Goal: Check status: Check status

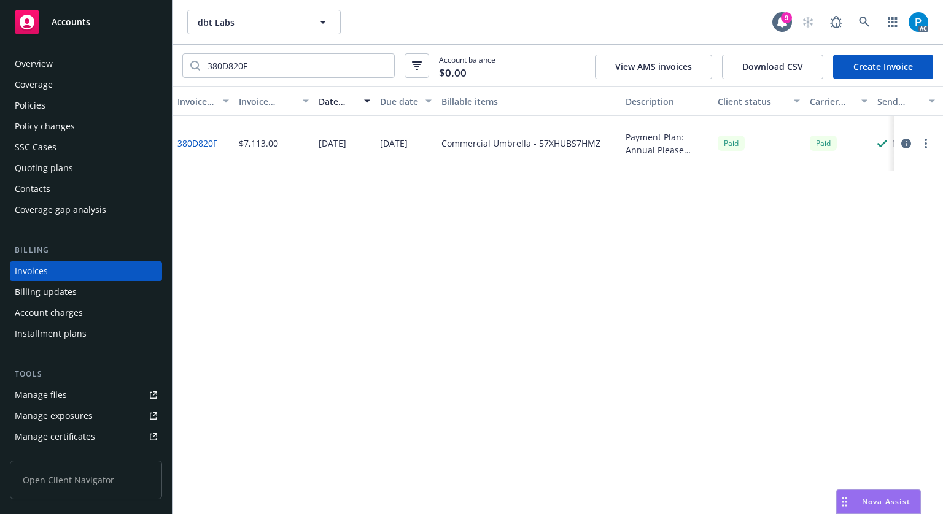
click at [115, 19] on div "Accounts" at bounding box center [86, 22] width 142 height 25
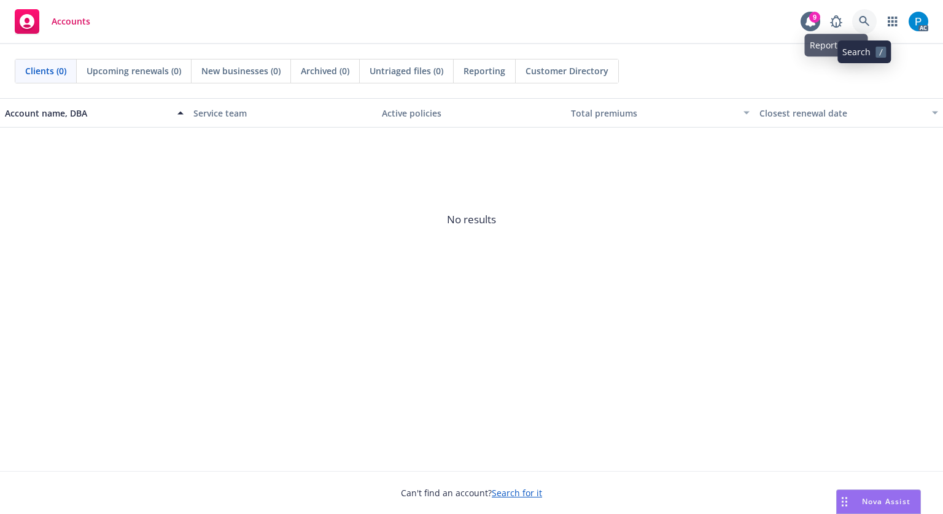
click at [858, 21] on link at bounding box center [864, 21] width 25 height 25
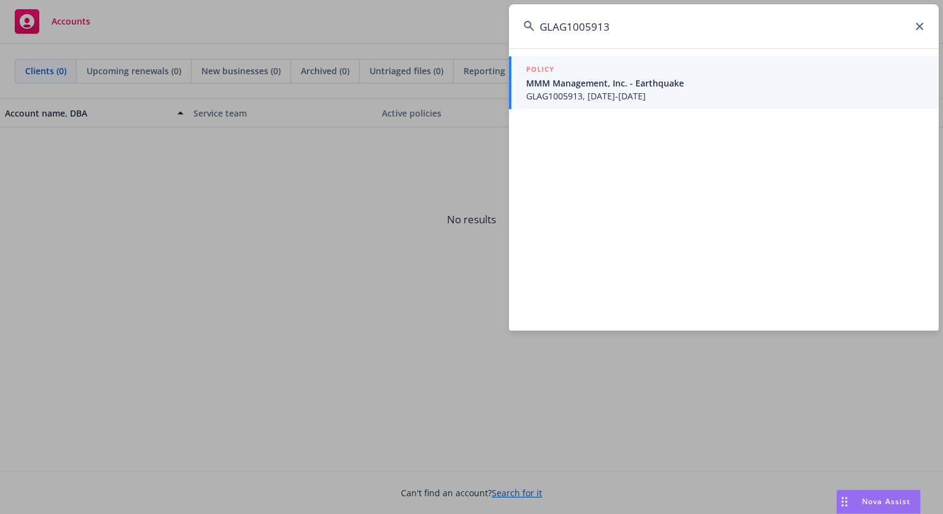
type input "GLAG1005913"
click at [597, 90] on span "GLAG1005913, [DATE]-[DATE]" at bounding box center [725, 96] width 398 height 13
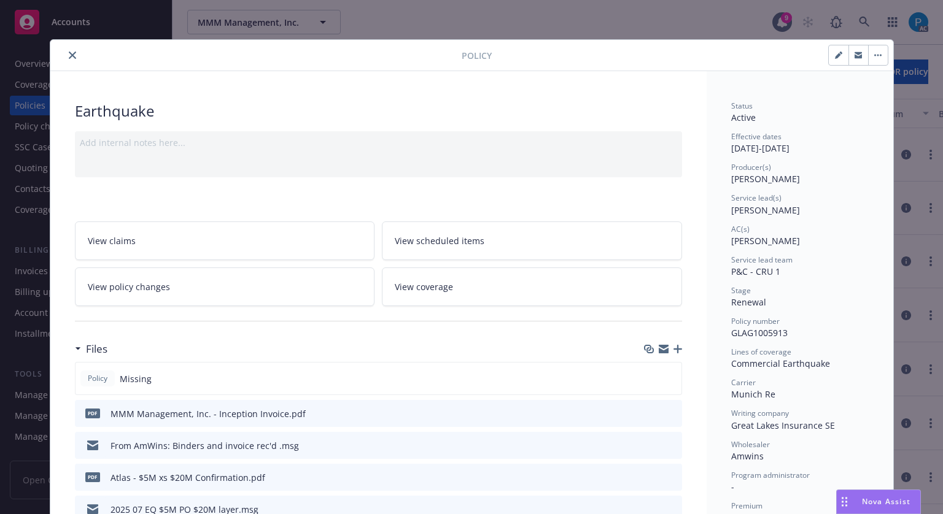
click at [69, 56] on icon "close" at bounding box center [72, 55] width 7 height 7
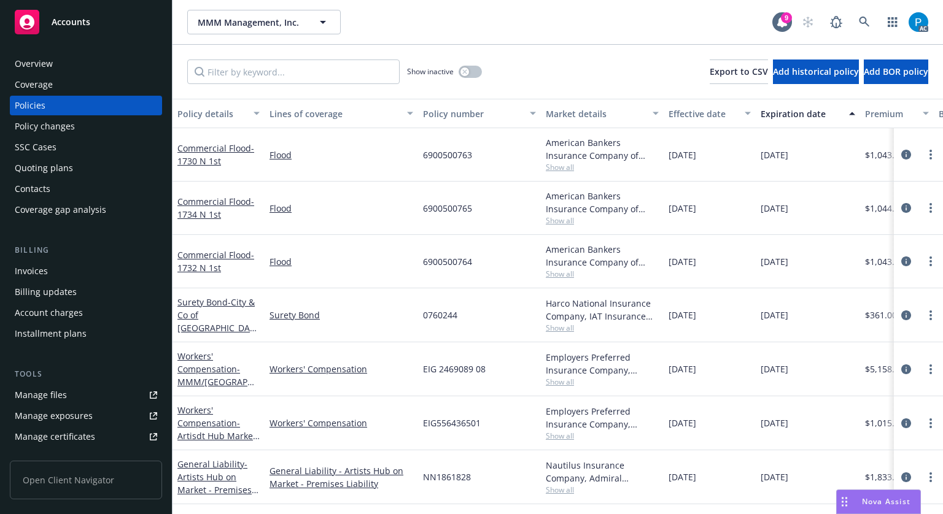
click at [59, 271] on div "Invoices" at bounding box center [86, 272] width 142 height 20
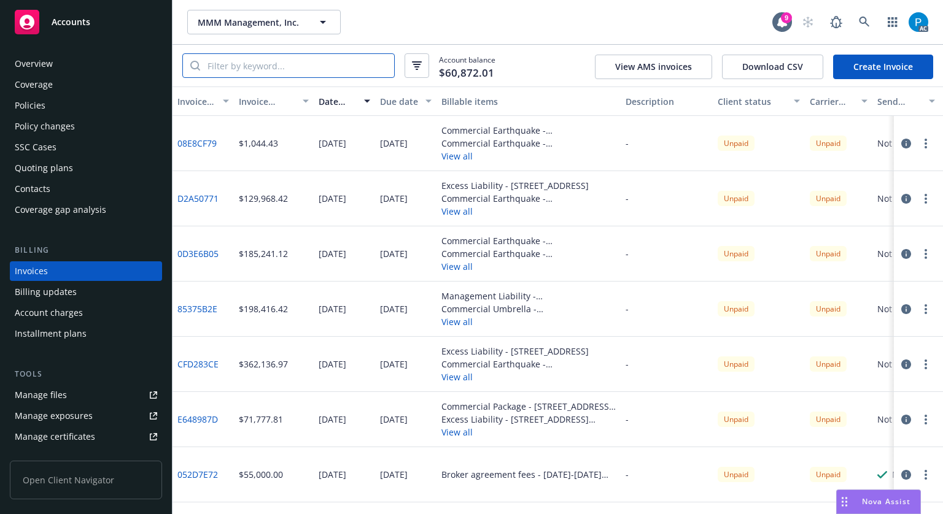
click at [301, 68] on input "search" at bounding box center [297, 65] width 194 height 23
paste input "GLAG1005913"
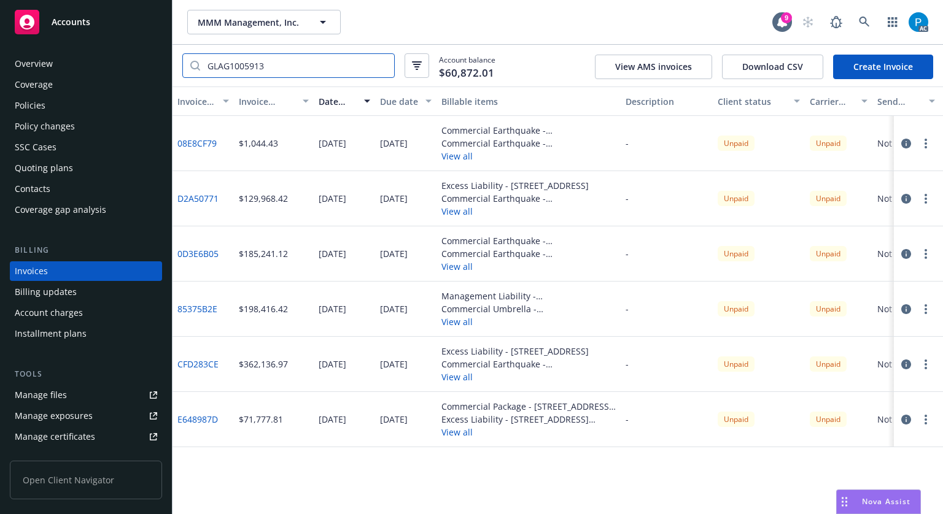
type input "GLAG1005913"
click at [63, 106] on div "Policies" at bounding box center [86, 106] width 142 height 20
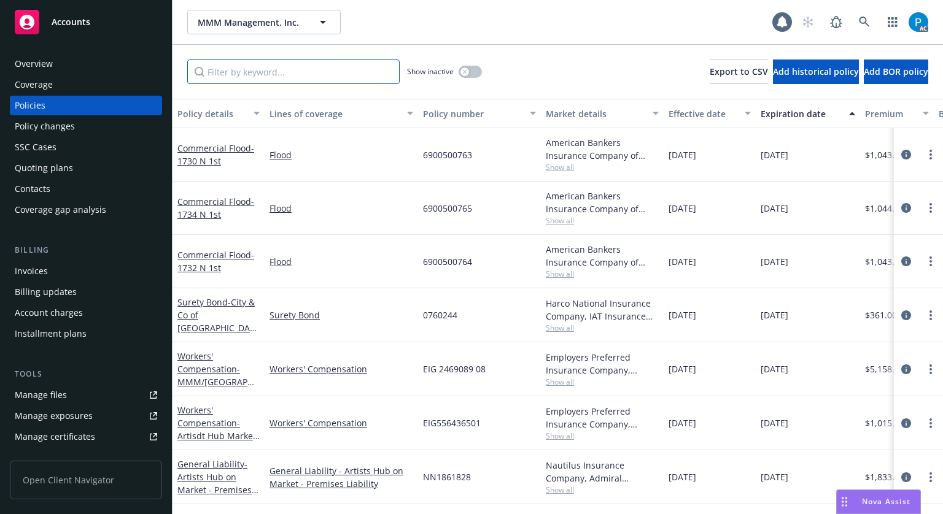
click at [335, 68] on input "Filter by keyword..." at bounding box center [293, 72] width 212 height 25
paste input "GLAG1005913"
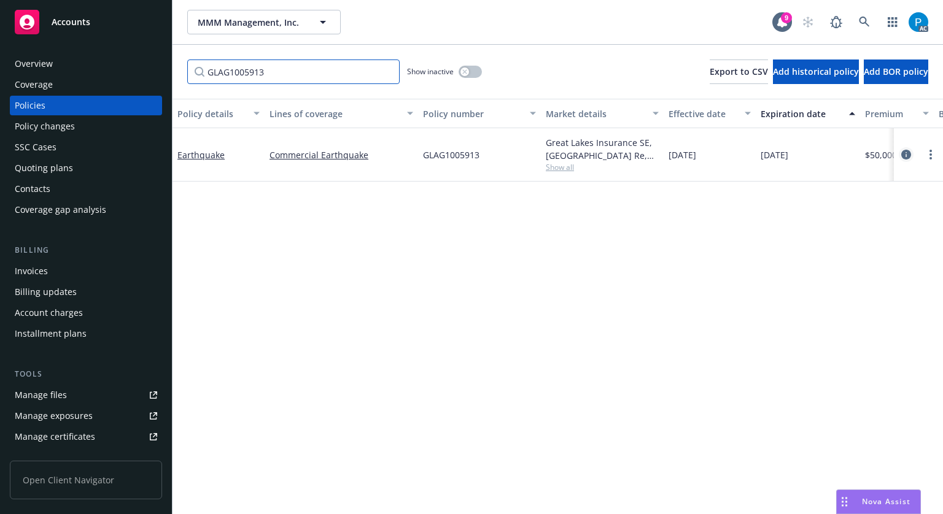
type input "GLAG1005913"
click at [901, 157] on icon "circleInformation" at bounding box center [906, 155] width 10 height 10
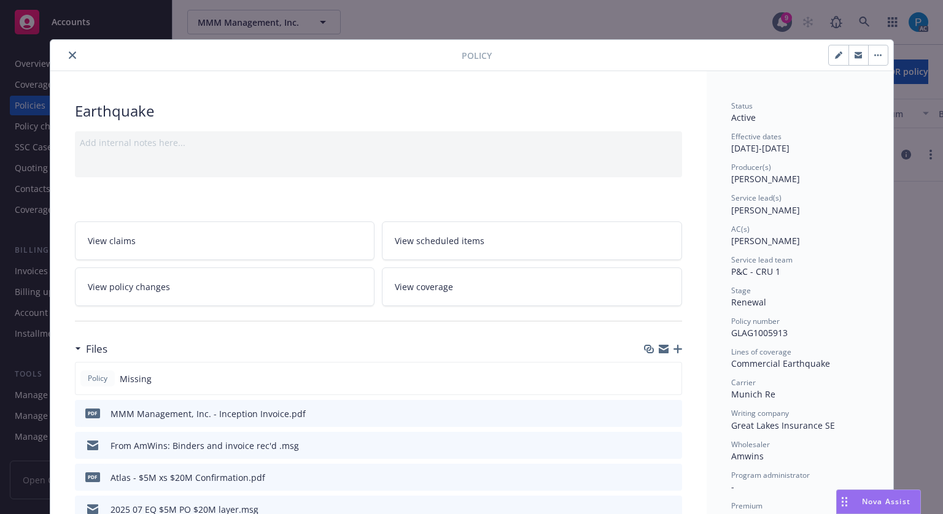
scroll to position [37, 0]
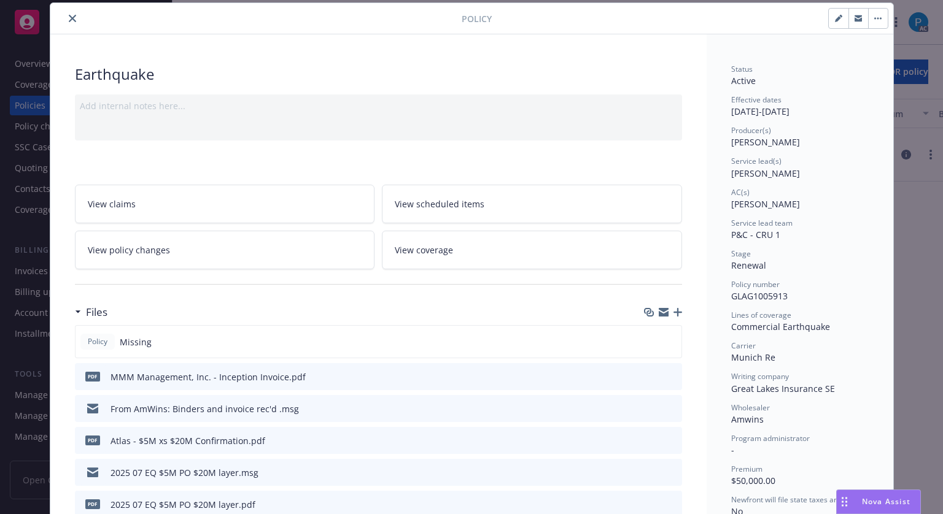
click at [69, 21] on icon "close" at bounding box center [72, 18] width 7 height 7
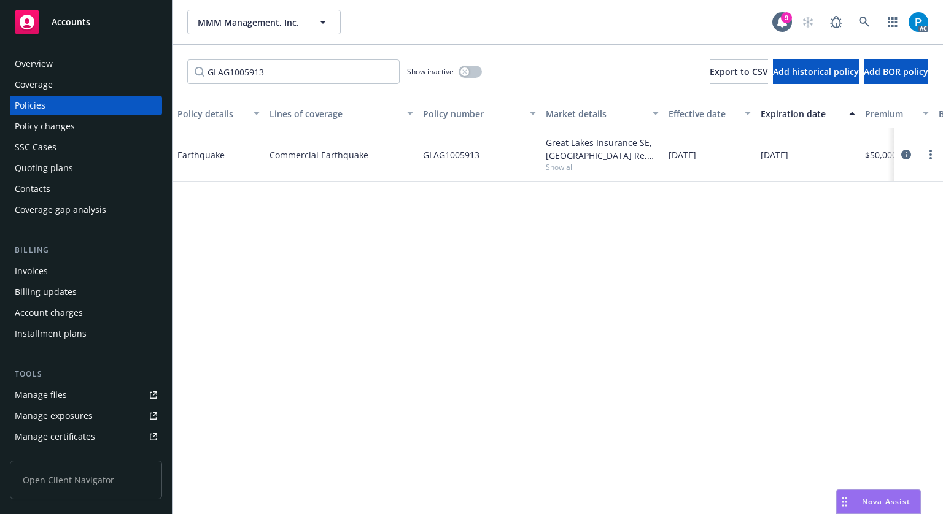
click at [72, 30] on div "Accounts" at bounding box center [86, 22] width 142 height 25
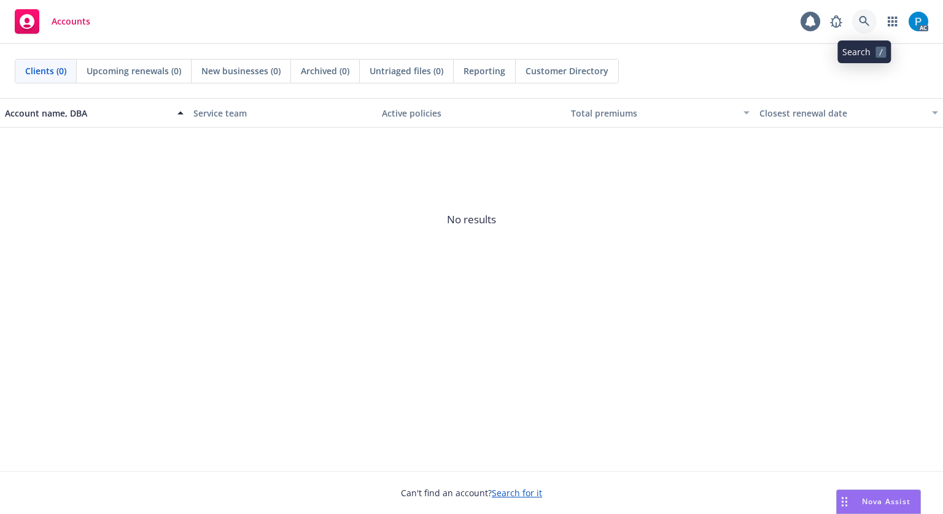
click at [861, 22] on icon at bounding box center [864, 21] width 10 height 10
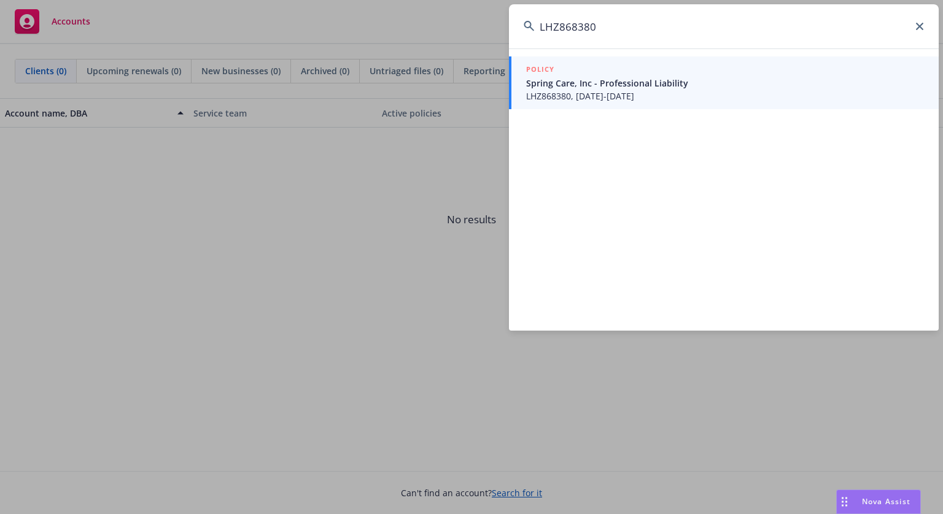
type input "LHZ868380"
click at [623, 91] on span "LHZ868380, [DATE]-[DATE]" at bounding box center [725, 96] width 398 height 13
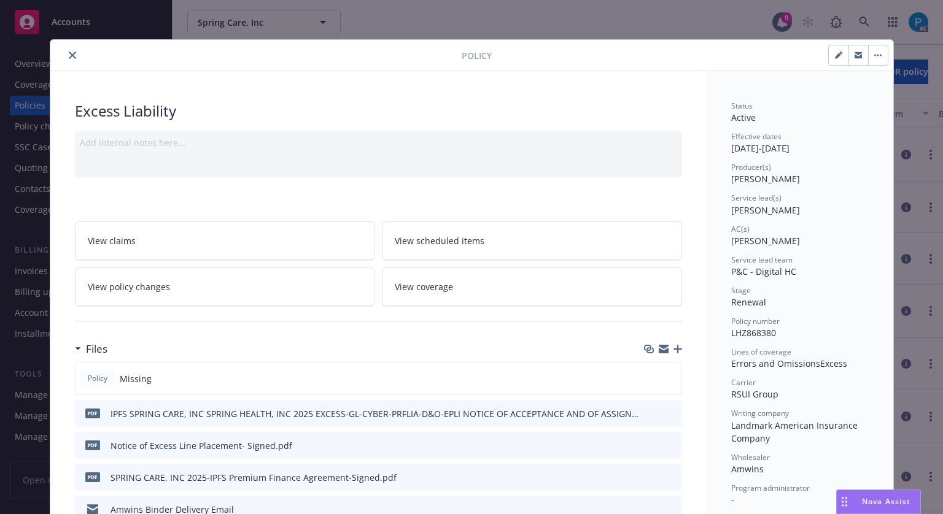
click at [70, 52] on icon "close" at bounding box center [72, 55] width 7 height 7
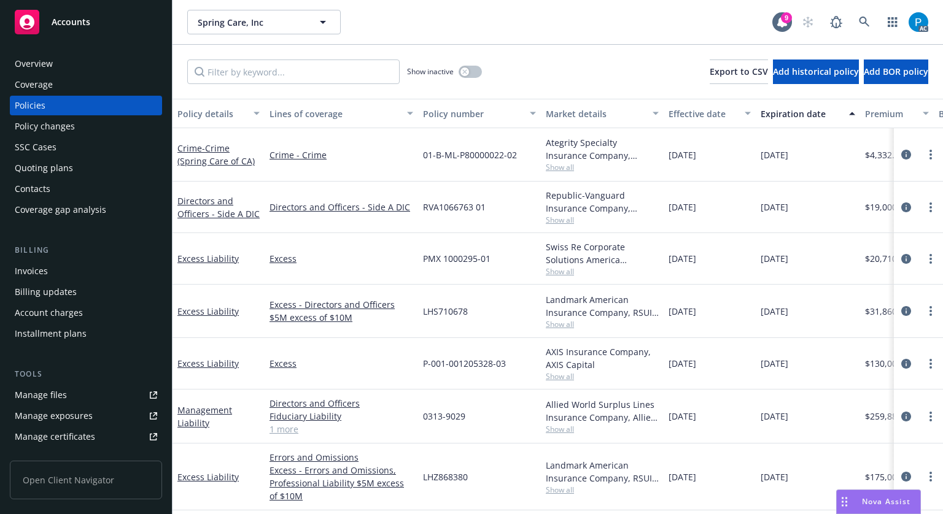
click at [44, 266] on div "Invoices" at bounding box center [31, 272] width 33 height 20
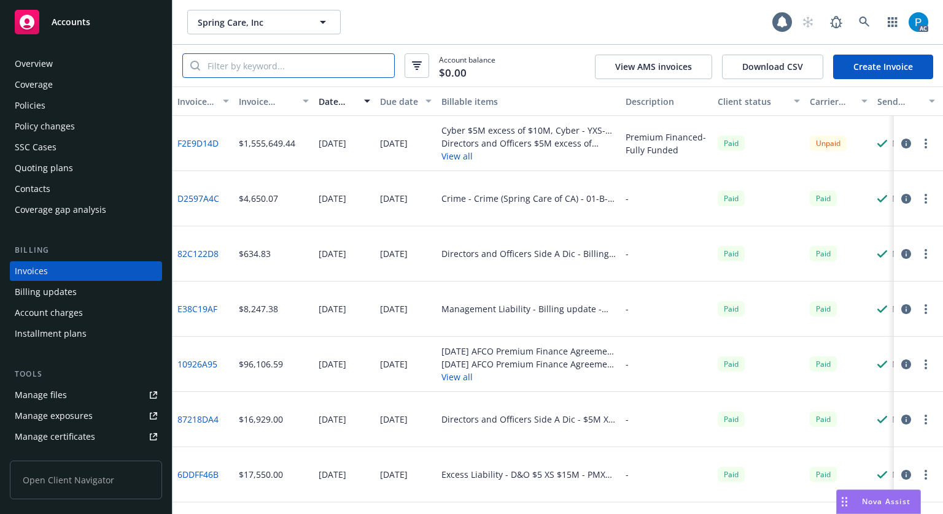
click at [297, 66] on input "search" at bounding box center [297, 65] width 194 height 23
paste input "LHZ868380"
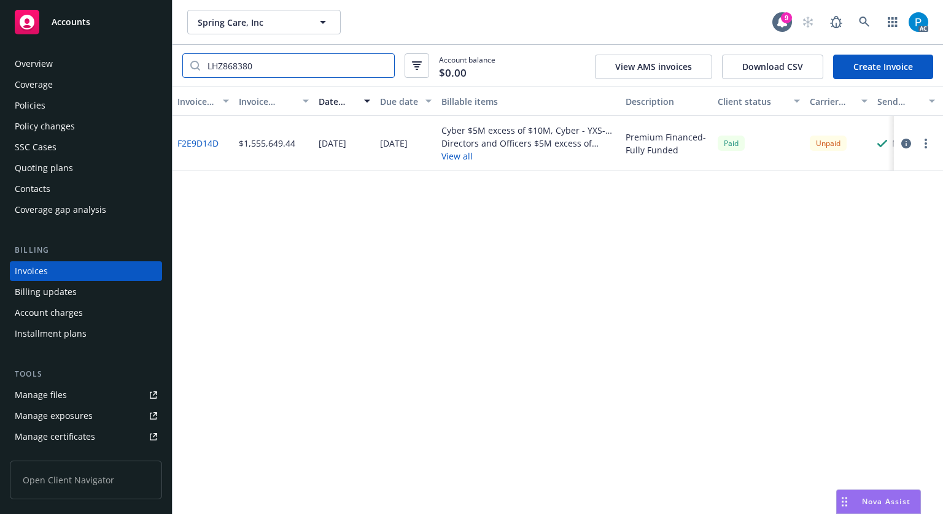
type input "LHZ868380"
click at [904, 143] on icon "button" at bounding box center [906, 144] width 10 height 10
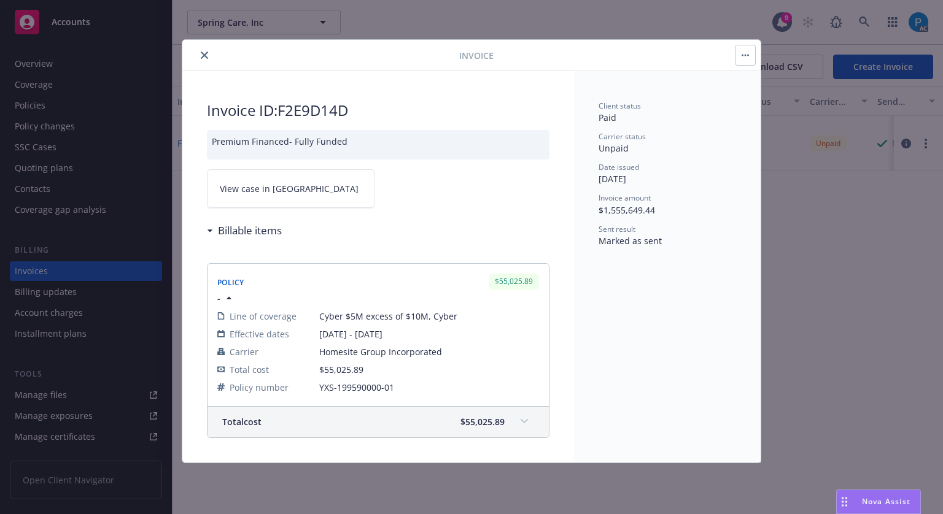
click at [299, 188] on link "View case in [GEOGRAPHIC_DATA]" at bounding box center [291, 188] width 168 height 39
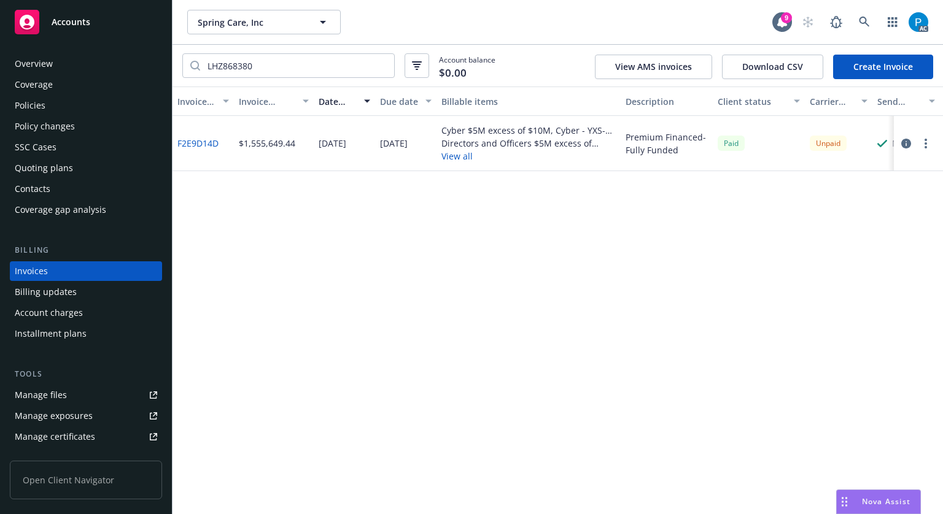
click at [99, 17] on div "Accounts" at bounding box center [86, 22] width 142 height 25
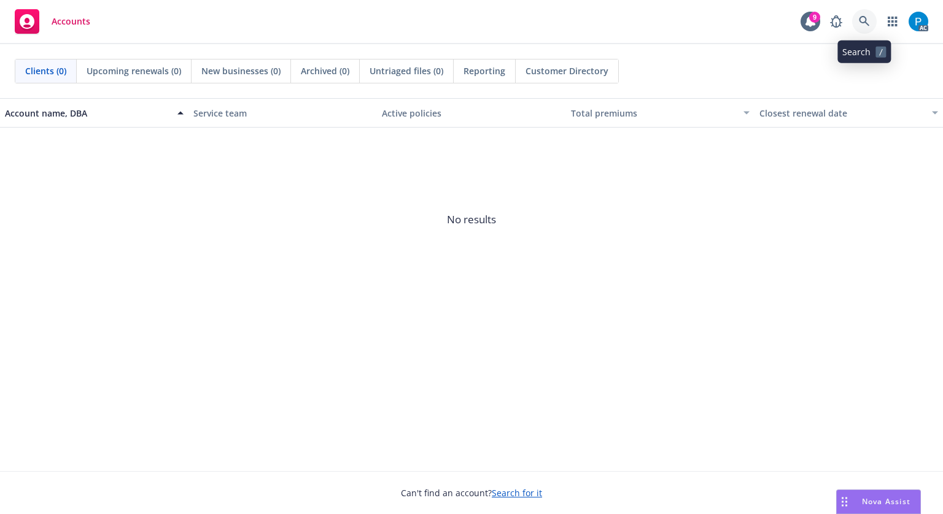
click at [869, 21] on icon at bounding box center [864, 21] width 11 height 11
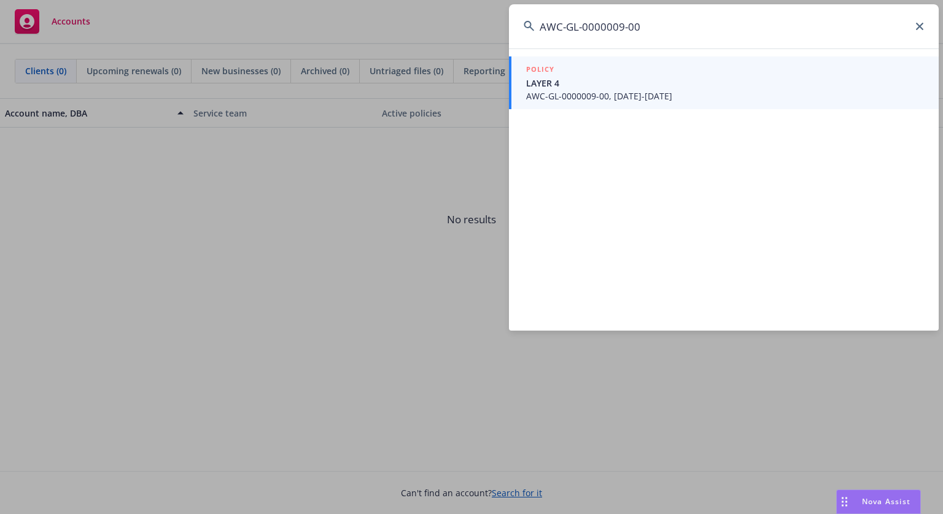
type input "AWC-GL-0000009-00"
click at [615, 83] on span "LAYER 4" at bounding box center [725, 83] width 398 height 13
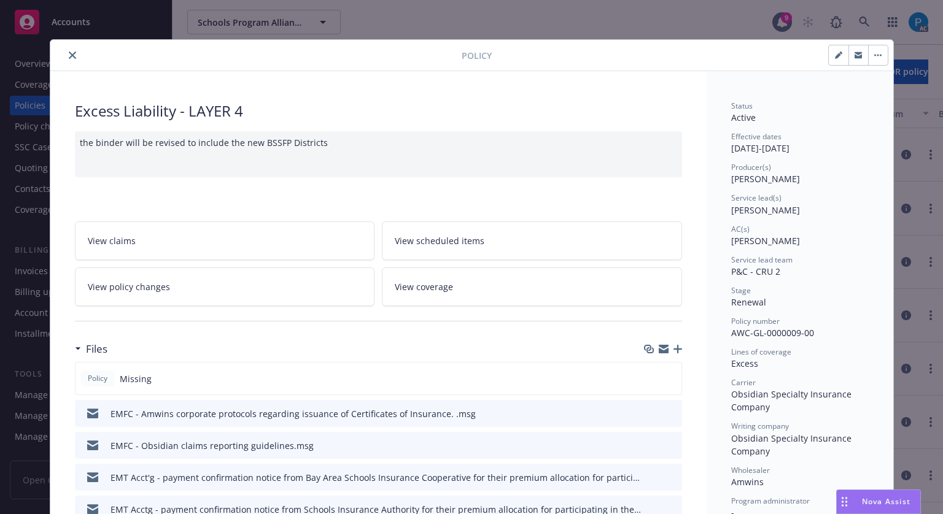
click at [69, 52] on icon "close" at bounding box center [72, 55] width 7 height 7
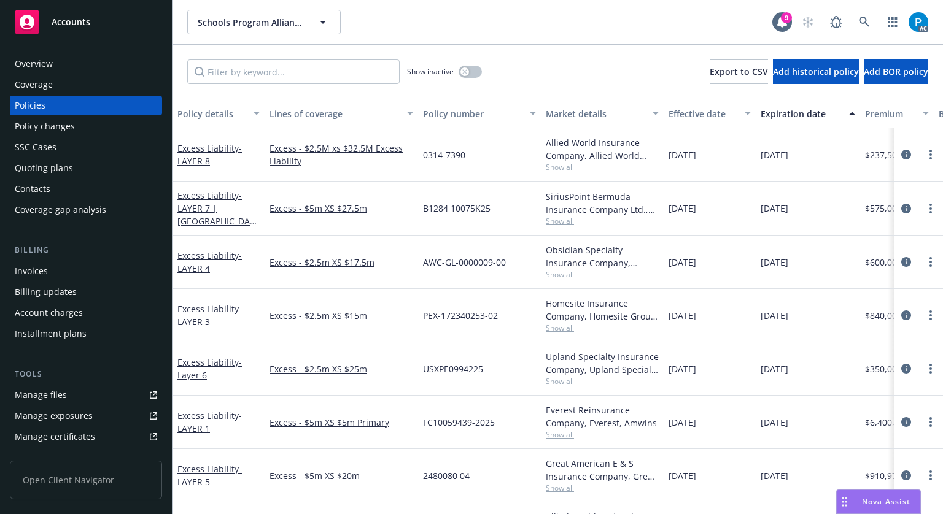
click at [49, 271] on div "Invoices" at bounding box center [86, 272] width 142 height 20
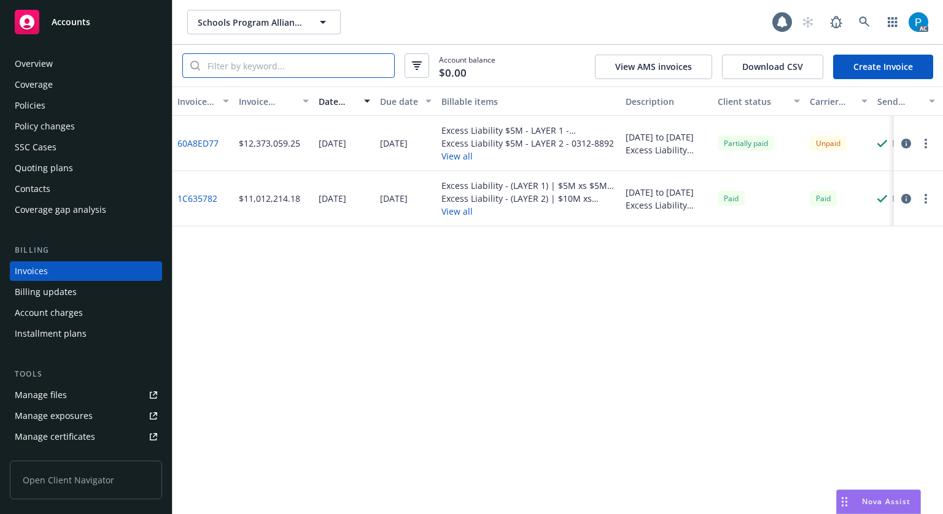
click at [270, 71] on input "search" at bounding box center [297, 65] width 194 height 23
paste input "AWC-GL-0000009-00"
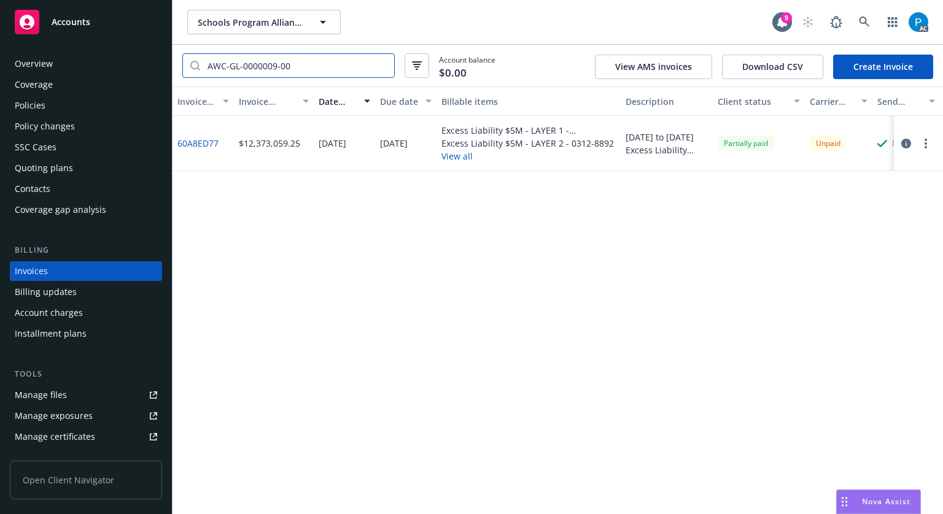
type input "AWC-GL-0000009-00"
click at [906, 145] on icon "button" at bounding box center [906, 144] width 10 height 10
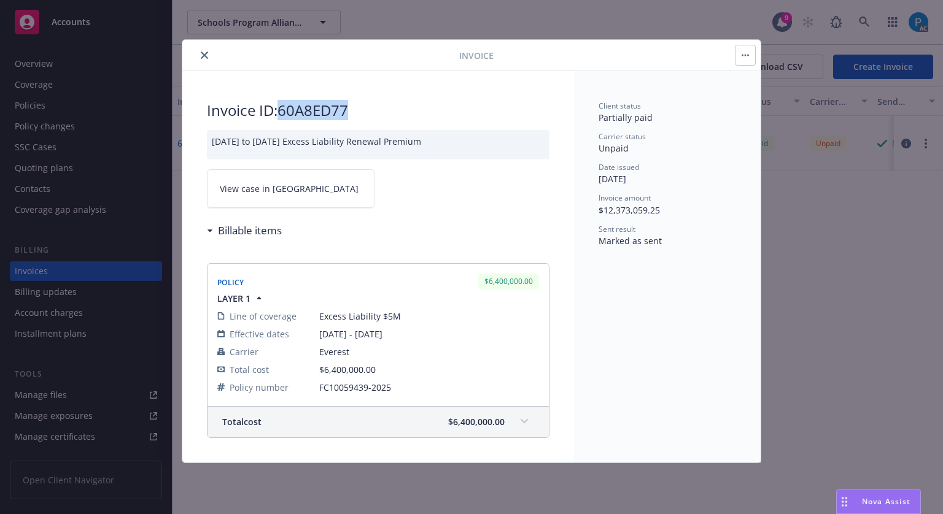
drag, startPoint x: 354, startPoint y: 118, endPoint x: 283, endPoint y: 108, distance: 71.3
click at [283, 108] on h2 "Invoice ID: 60A8ED77" at bounding box center [378, 111] width 343 height 20
copy h2 "60A8ED77"
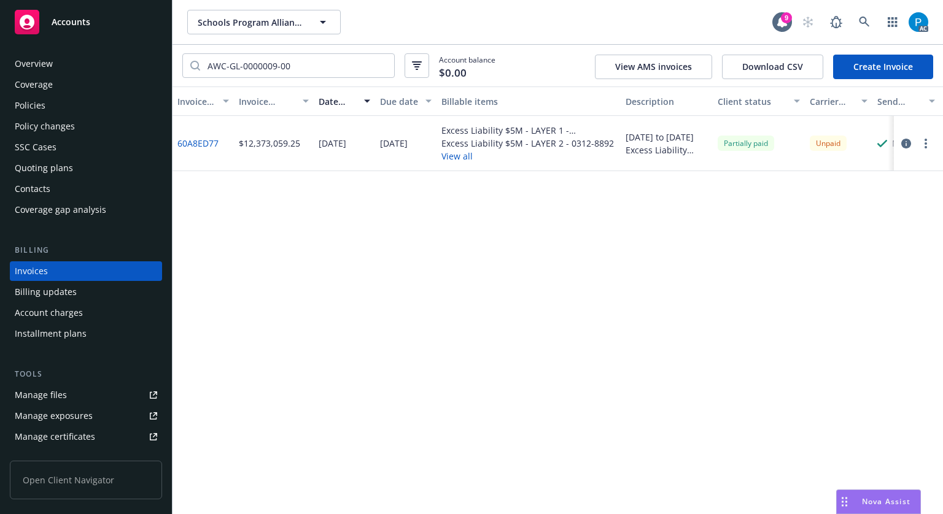
click at [89, 17] on div "Accounts" at bounding box center [86, 22] width 142 height 25
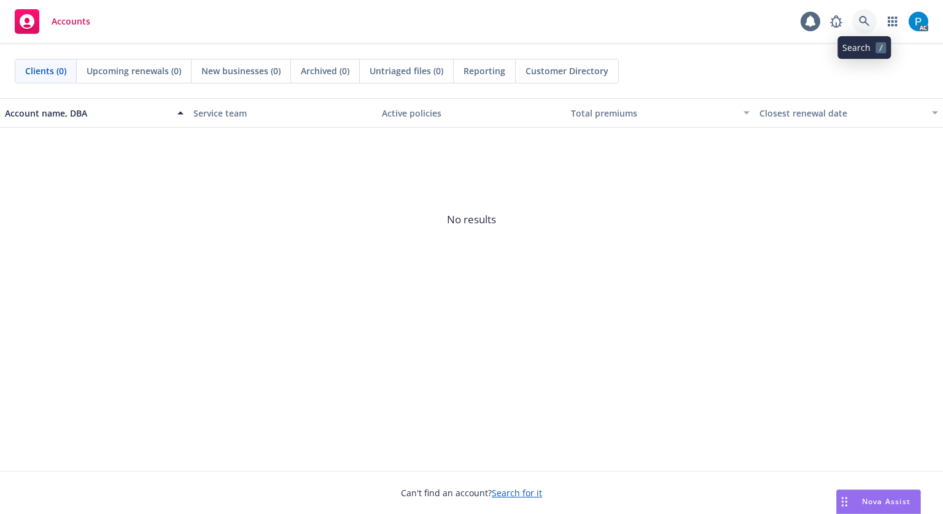
click at [864, 23] on icon at bounding box center [864, 21] width 10 height 10
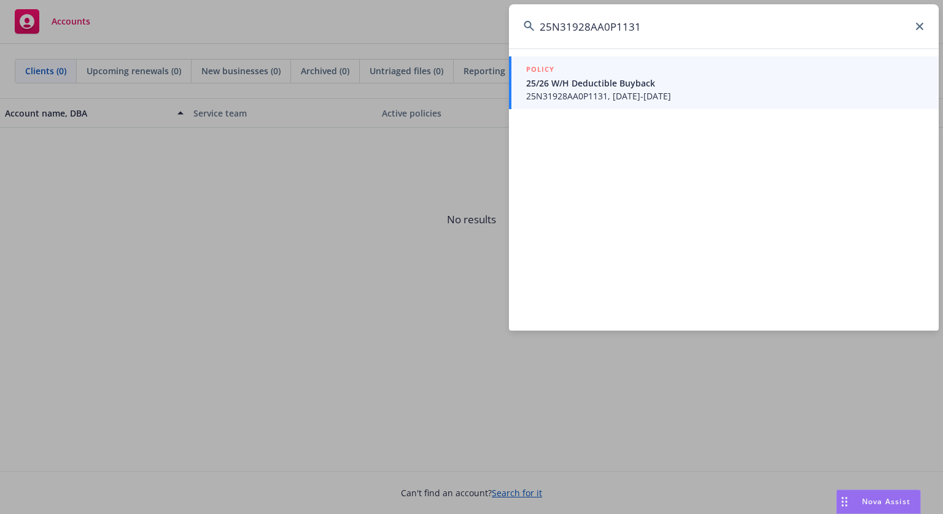
type input "25N31928AA0P1131"
click at [597, 93] on span "25N31928AA0P1131, [DATE]-[DATE]" at bounding box center [725, 96] width 398 height 13
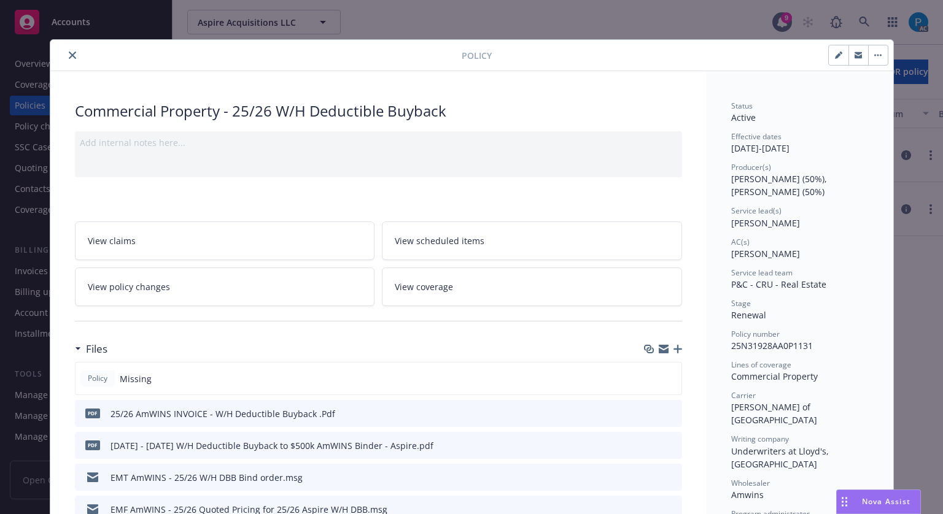
click at [69, 55] on icon "close" at bounding box center [72, 55] width 7 height 7
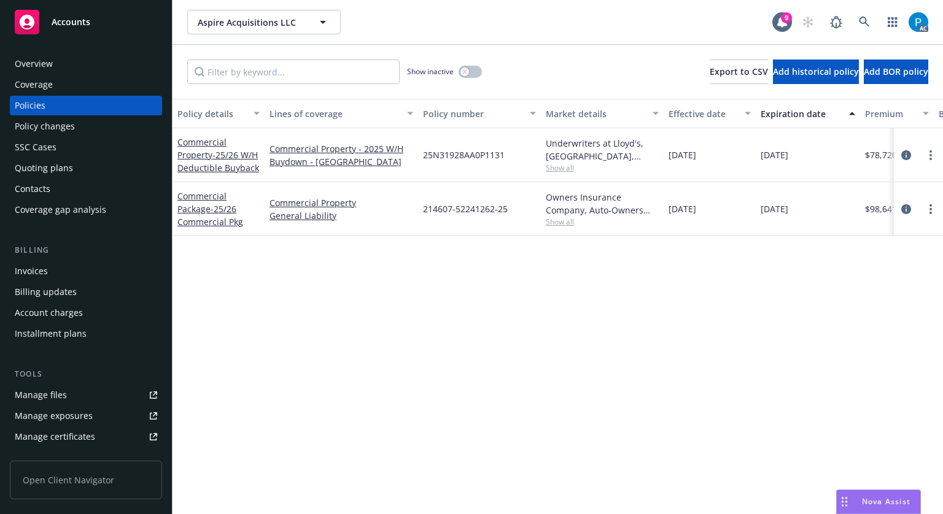
click at [50, 277] on div "Invoices" at bounding box center [86, 272] width 142 height 20
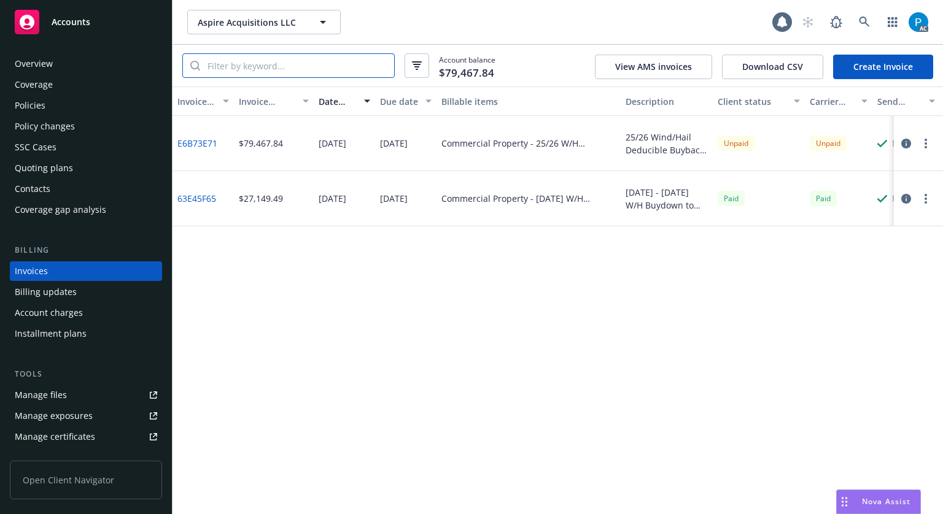
click at [294, 69] on input "search" at bounding box center [297, 65] width 194 height 23
paste input "25N31928AA0P1131"
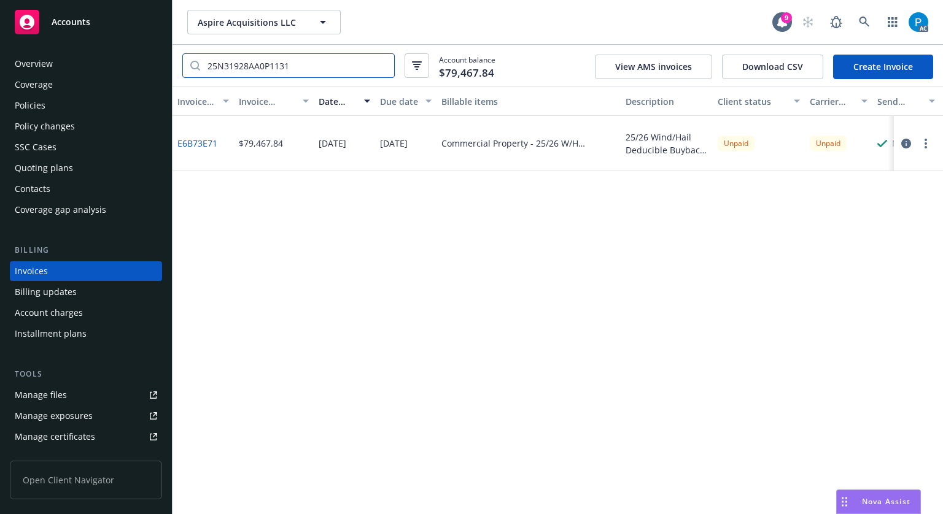
type input "25N31928AA0P1131"
click at [113, 31] on div "Accounts" at bounding box center [86, 22] width 142 height 25
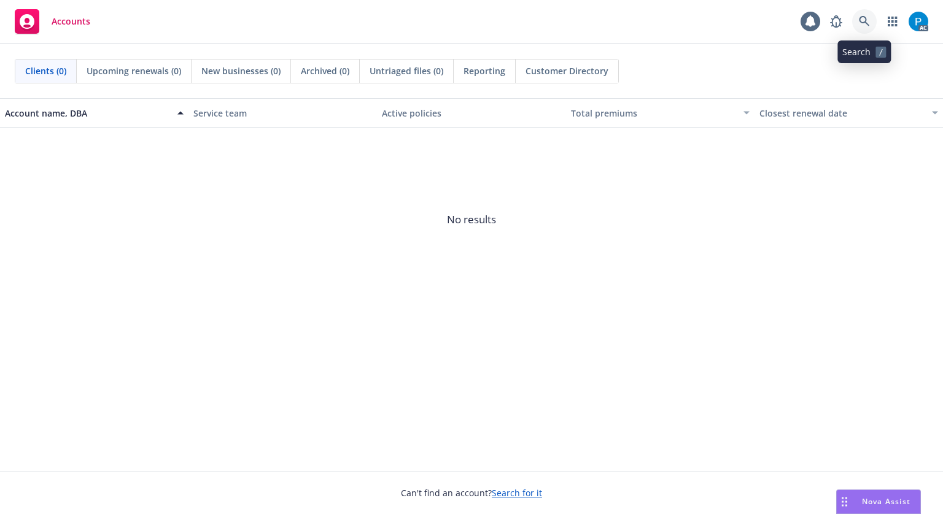
click at [871, 20] on link at bounding box center [864, 21] width 25 height 25
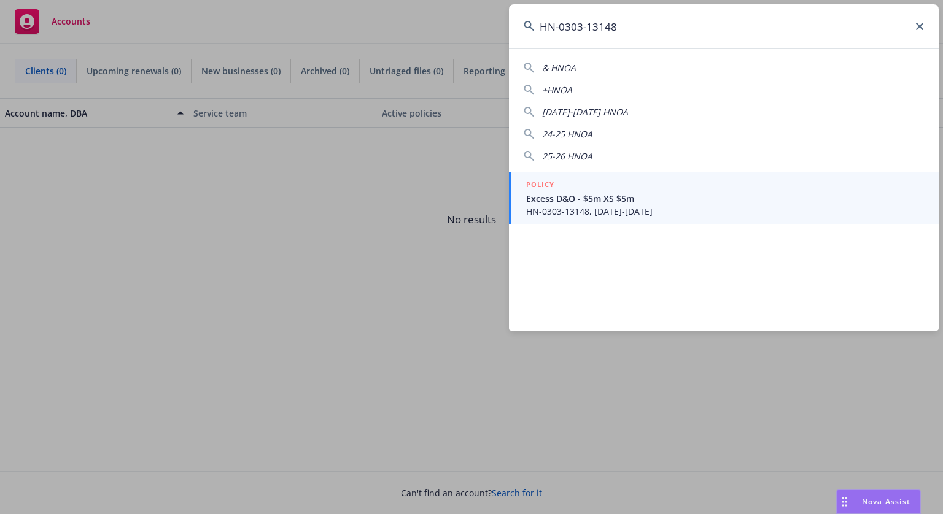
type input "HN-0303-13148"
click at [592, 197] on span "Excess D&O - $5m XS $5m" at bounding box center [725, 198] width 398 height 13
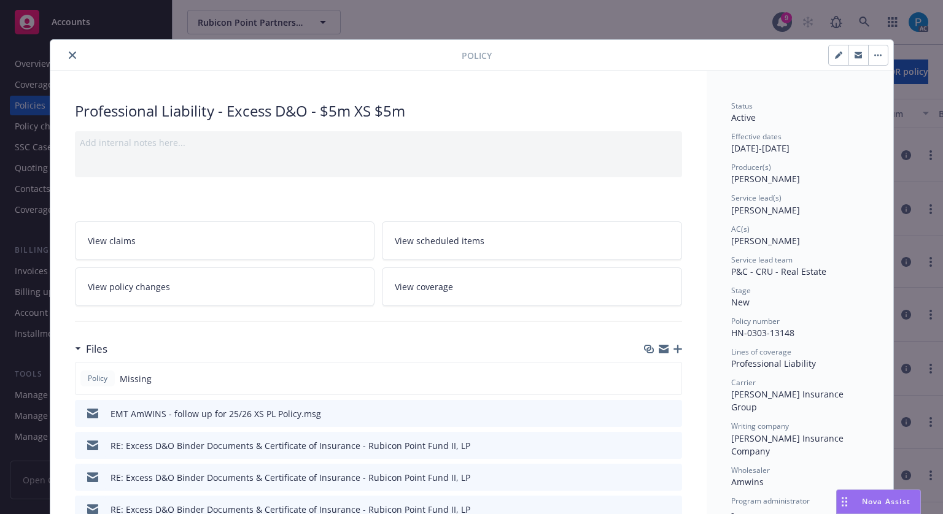
click at [69, 52] on icon "close" at bounding box center [72, 55] width 7 height 7
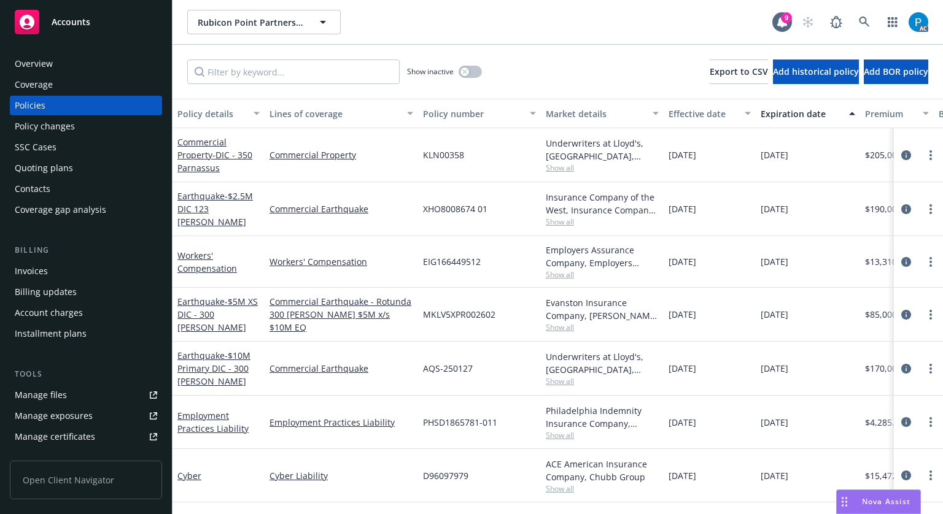
click at [41, 268] on div "Invoices" at bounding box center [31, 272] width 33 height 20
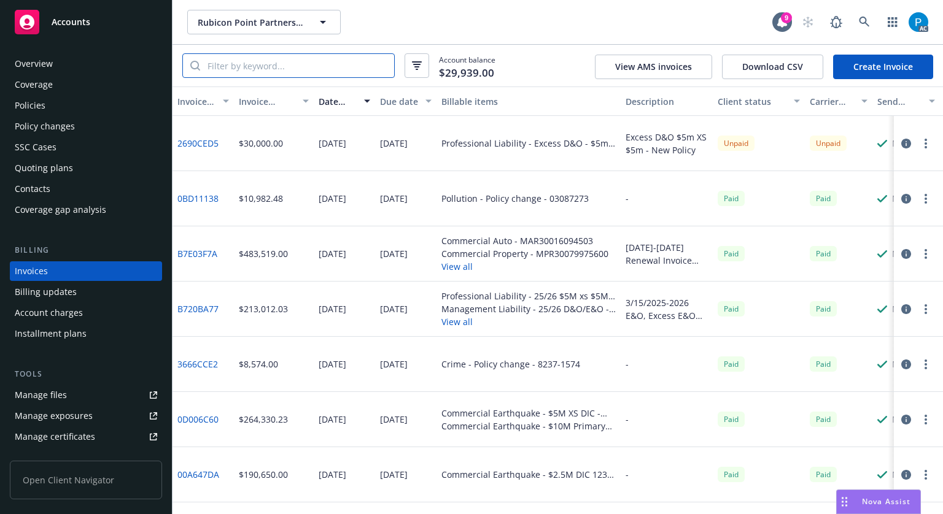
click at [274, 70] on input "search" at bounding box center [297, 65] width 194 height 23
paste input "HN-0303-13148"
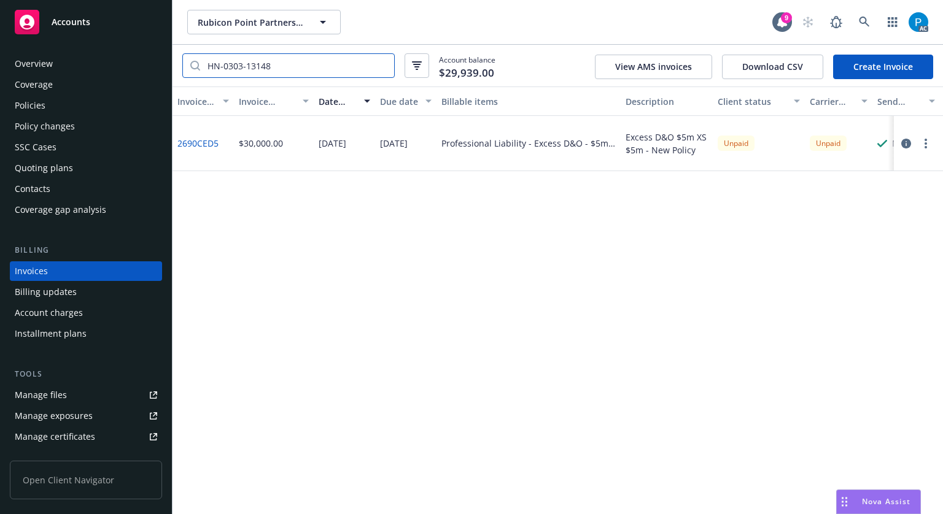
type input "HN-0303-13148"
click at [96, 21] on div "Accounts" at bounding box center [86, 22] width 142 height 25
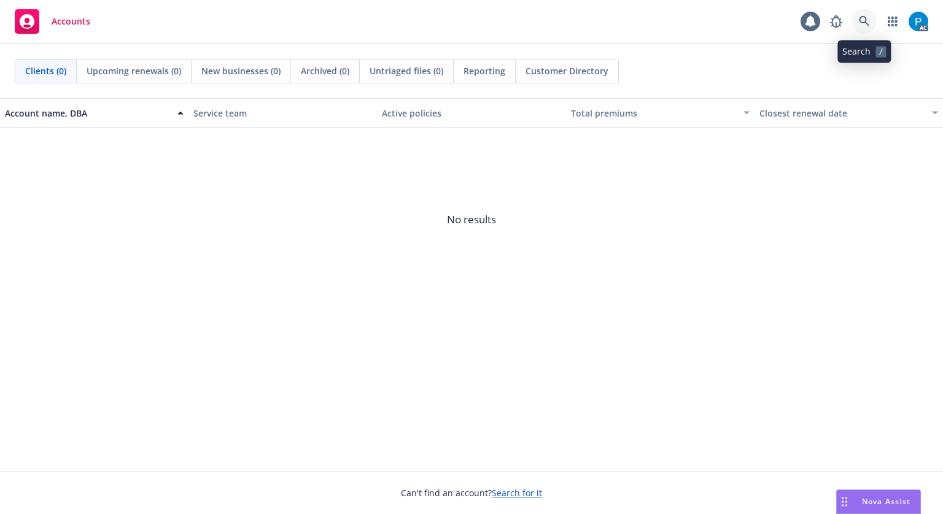
click at [861, 25] on icon at bounding box center [864, 21] width 11 height 11
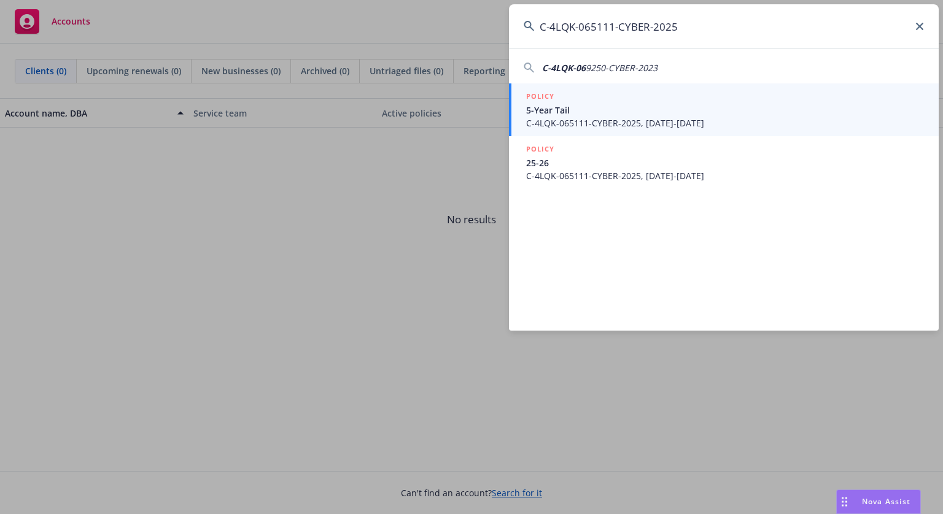
type input "C-4LQK-065111-CYBER-2025"
click at [594, 107] on span "5-Year Tail" at bounding box center [725, 110] width 398 height 13
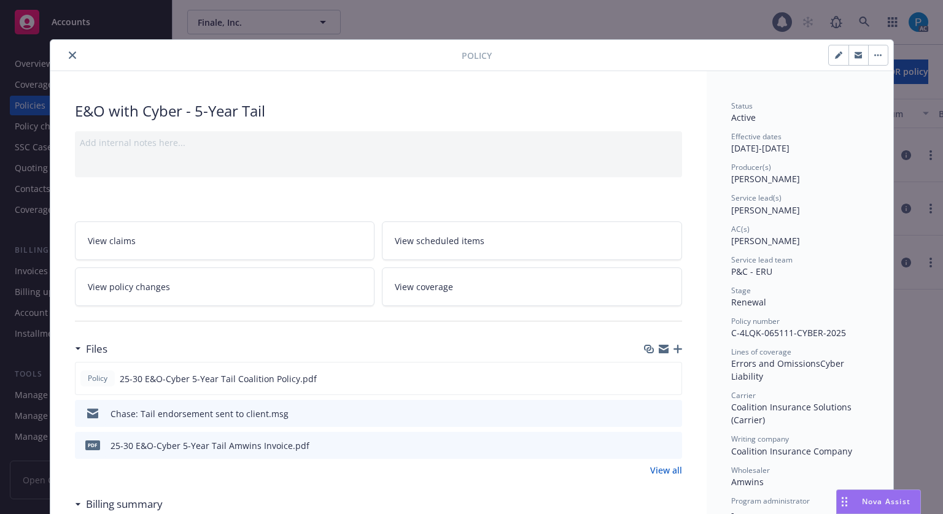
click at [69, 56] on icon "close" at bounding box center [72, 55] width 7 height 7
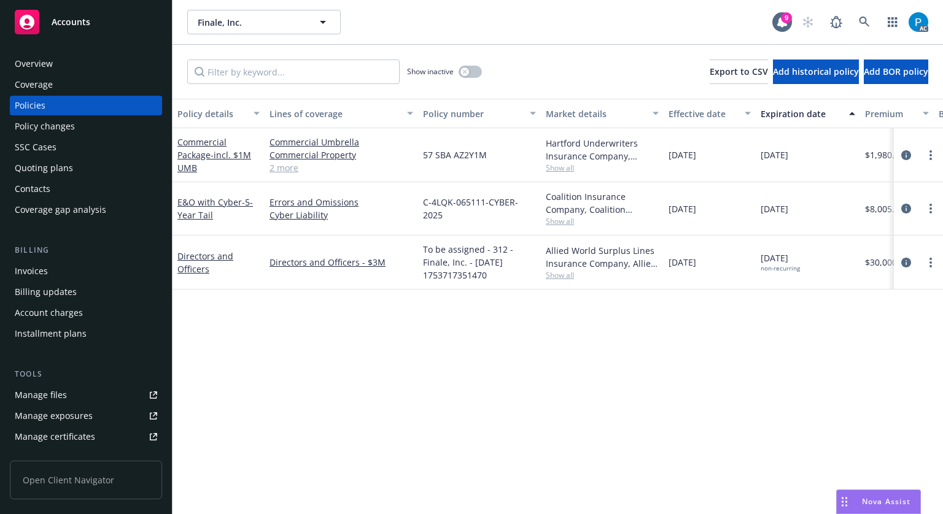
click at [45, 267] on div "Invoices" at bounding box center [31, 272] width 33 height 20
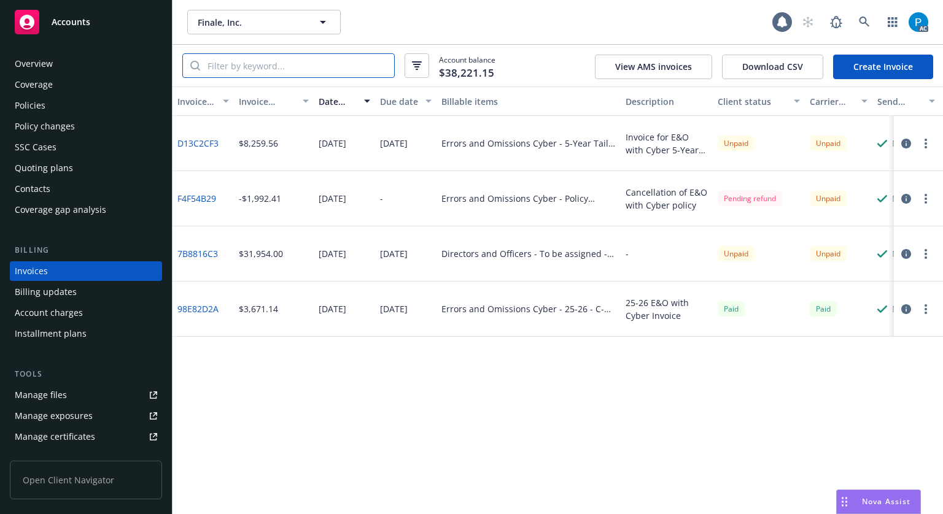
click at [275, 68] on input "search" at bounding box center [297, 65] width 194 height 23
paste input "C-4LQK-065111-CYBER-2025"
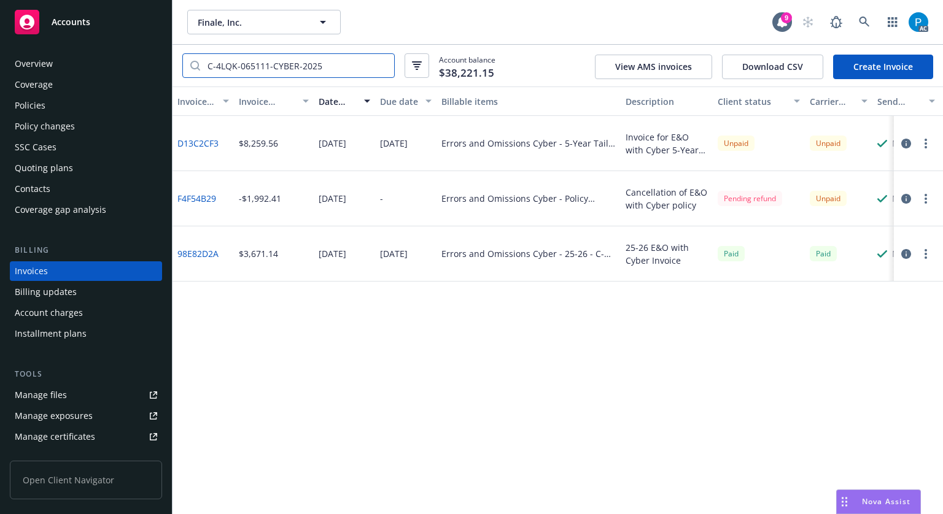
type input "C-4LQK-065111-CYBER-2025"
click at [97, 21] on div "Accounts" at bounding box center [86, 22] width 142 height 25
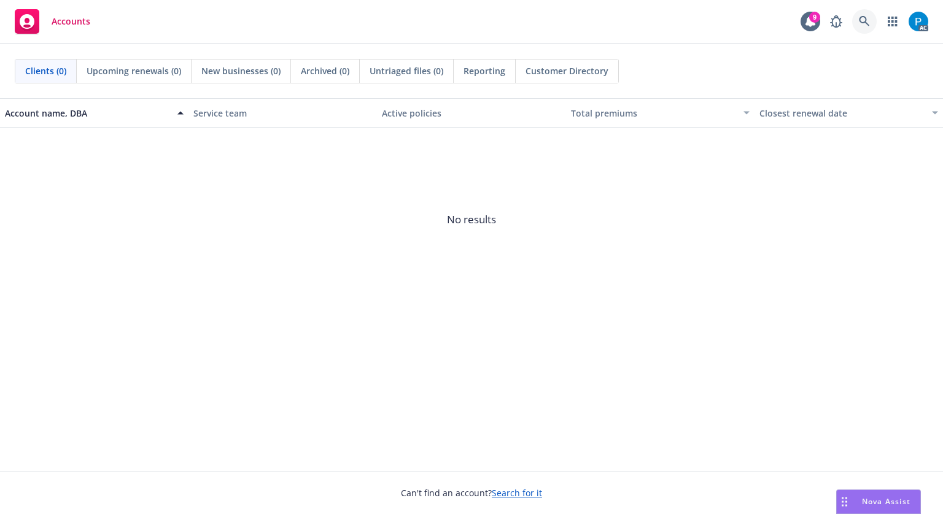
click at [864, 29] on link at bounding box center [864, 21] width 25 height 25
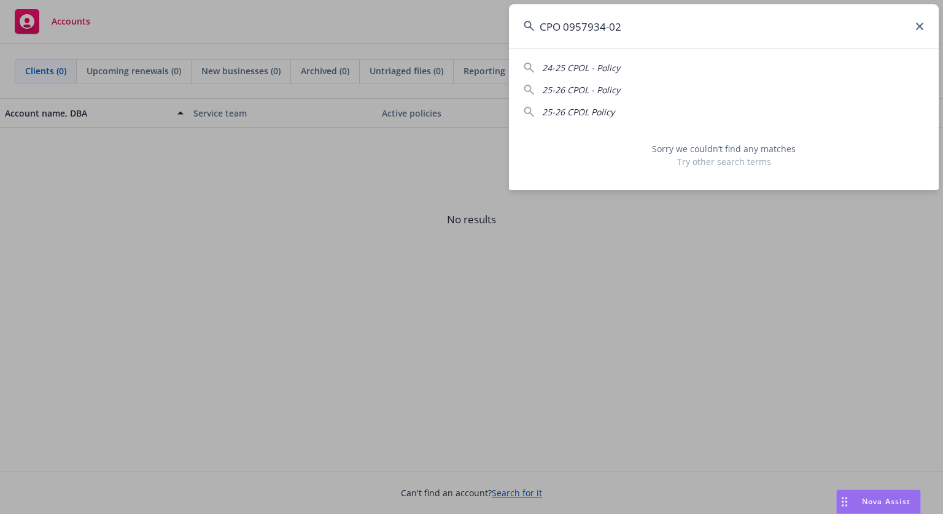
click at [572, 28] on input "CPO 0957934-02" at bounding box center [724, 26] width 430 height 44
click at [644, 23] on input "CPO 0957934 - 02" at bounding box center [724, 26] width 430 height 44
paste input "1E81254D"
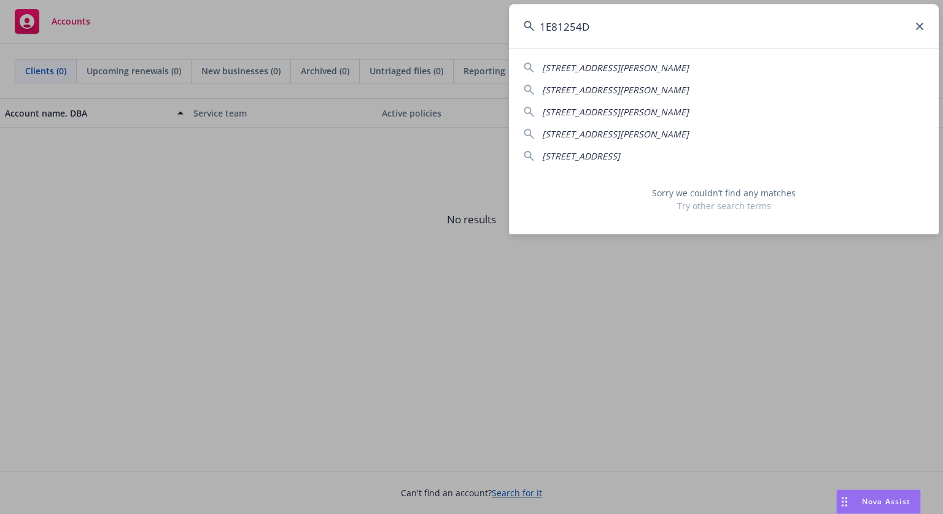
click at [638, 23] on input "1E81254D" at bounding box center [724, 26] width 430 height 44
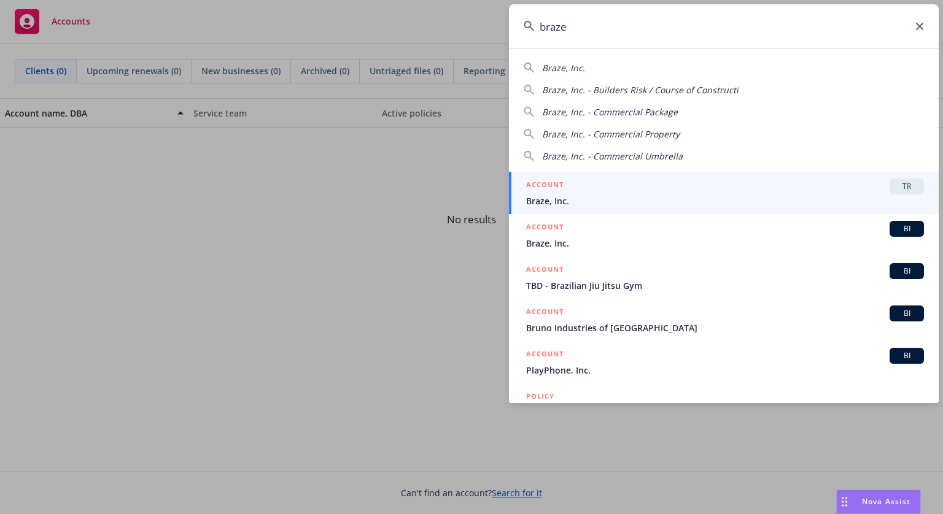
type input "braze"
click at [580, 187] on div "ACCOUNT TR" at bounding box center [725, 187] width 398 height 16
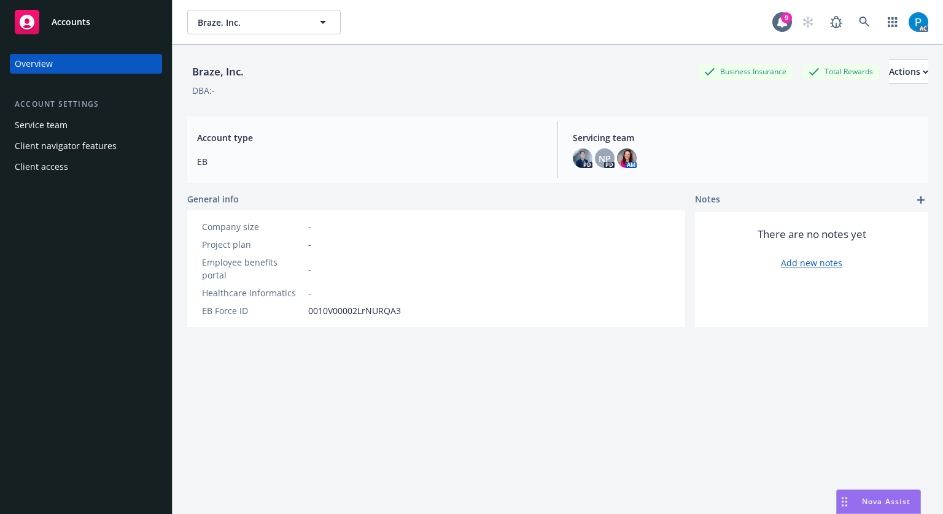
click at [101, 18] on div "Accounts" at bounding box center [86, 22] width 142 height 25
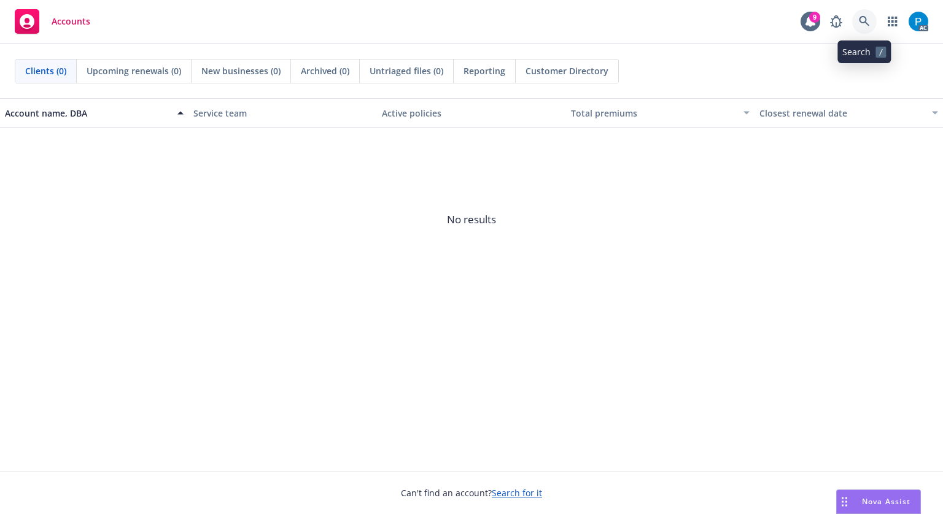
click at [866, 18] on icon at bounding box center [864, 21] width 10 height 10
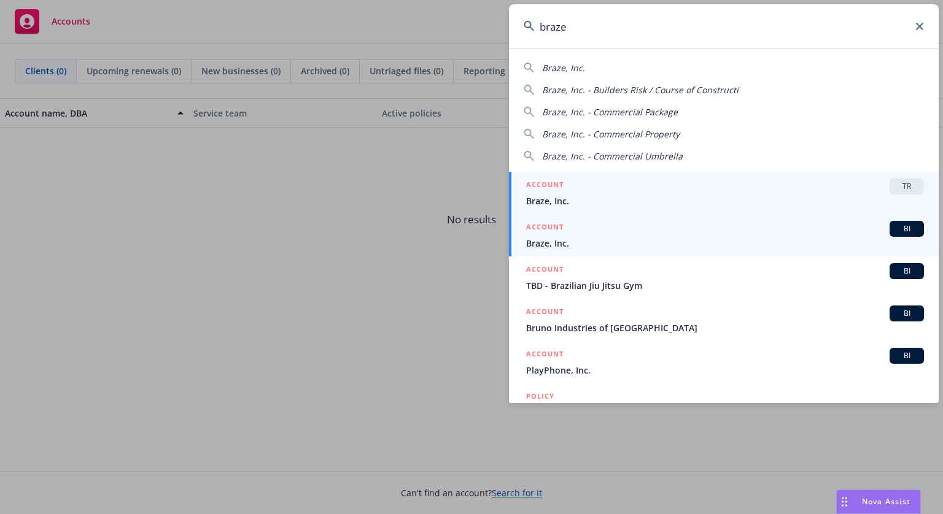
type input "braze"
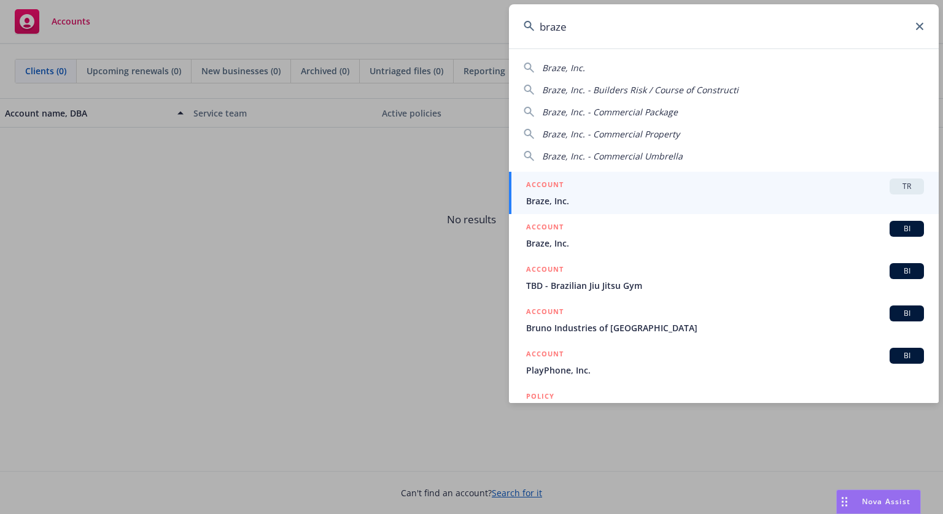
click at [567, 235] on div "ACCOUNT BI" at bounding box center [725, 229] width 398 height 16
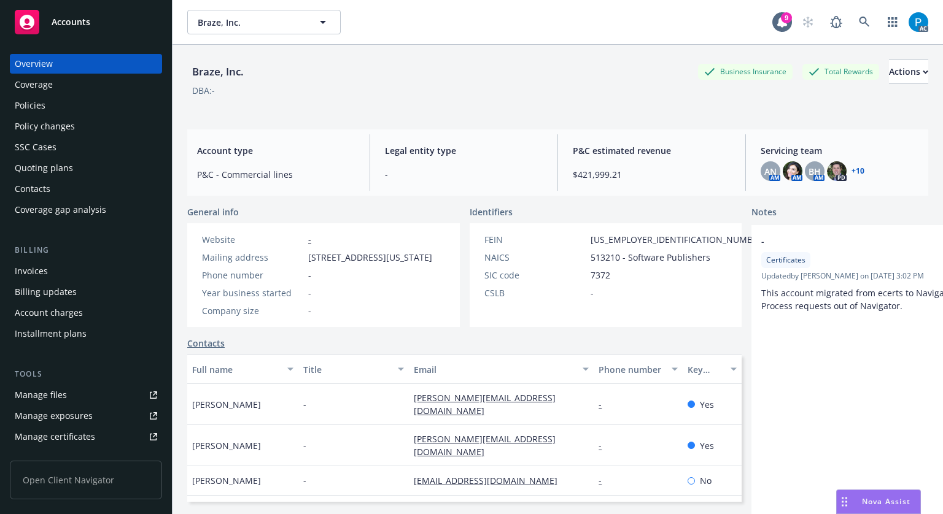
click at [49, 262] on div "Invoices" at bounding box center [86, 272] width 142 height 20
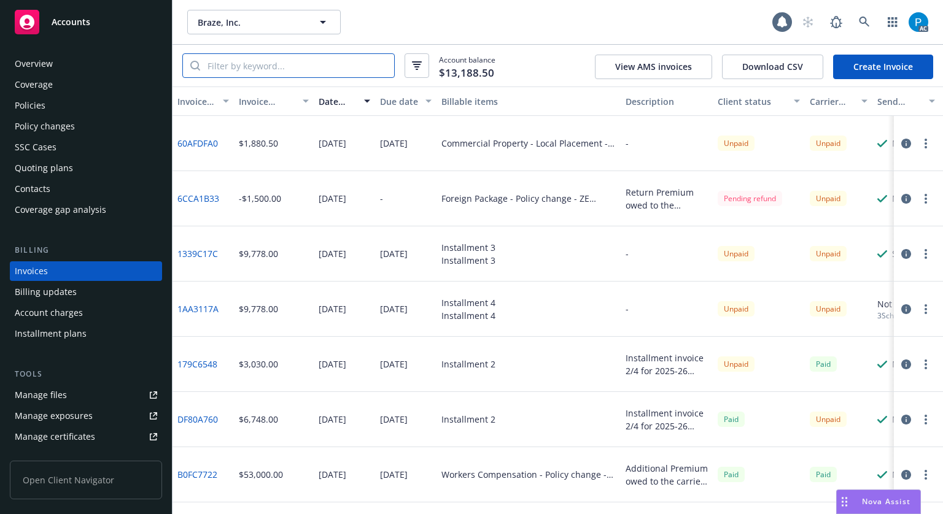
click at [300, 72] on input "search" at bounding box center [297, 65] width 194 height 23
paste input "1E81254D"
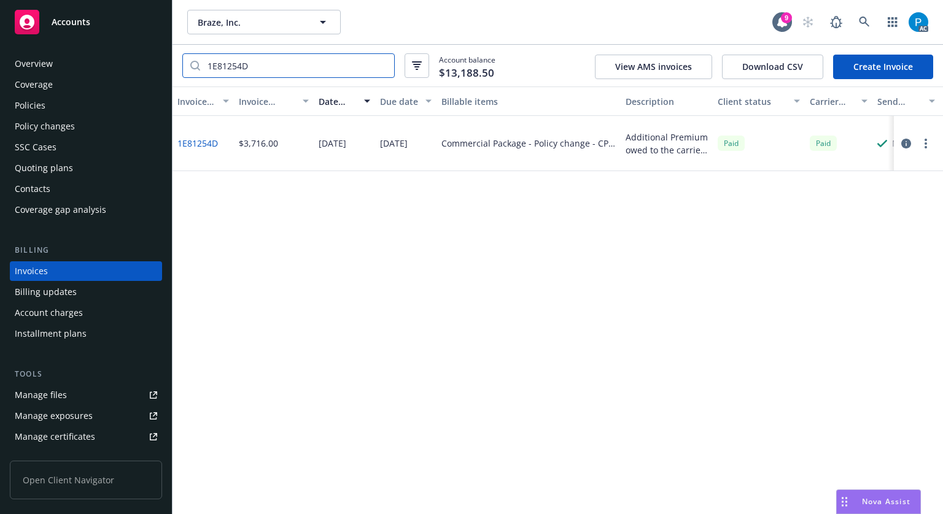
type input "1E81254D"
click at [905, 142] on icon "button" at bounding box center [906, 144] width 10 height 10
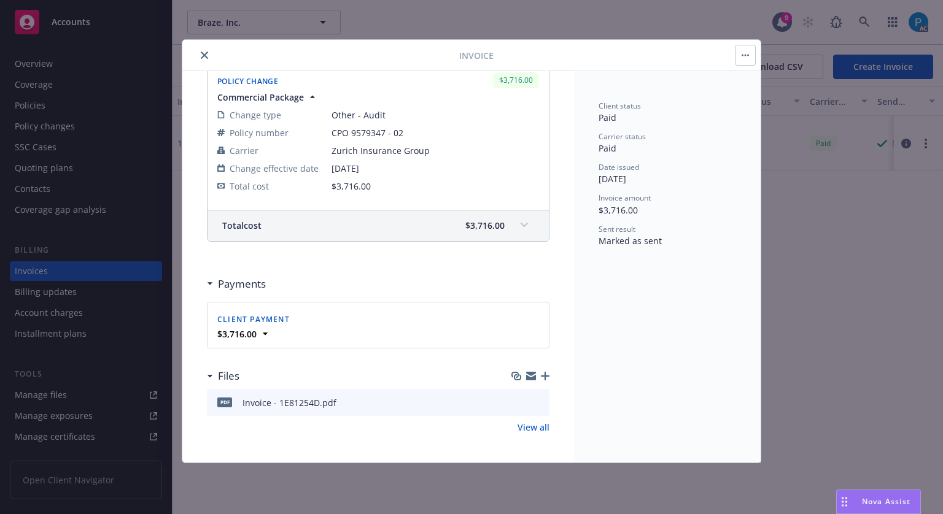
scroll to position [17, 0]
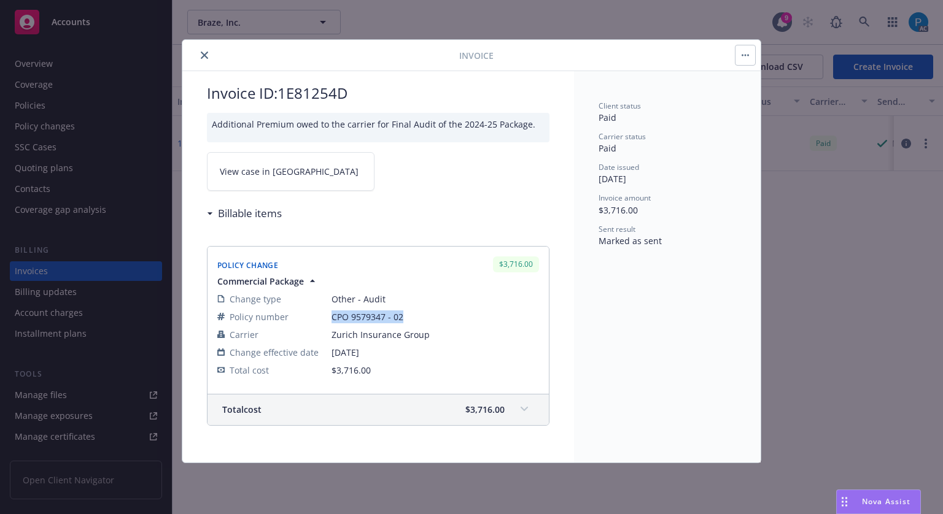
drag, startPoint x: 408, startPoint y: 314, endPoint x: 332, endPoint y: 314, distance: 75.5
click at [332, 314] on span "CPO 9579347 - 02" at bounding box center [436, 317] width 208 height 13
copy span "CPO 9579347 - 02"
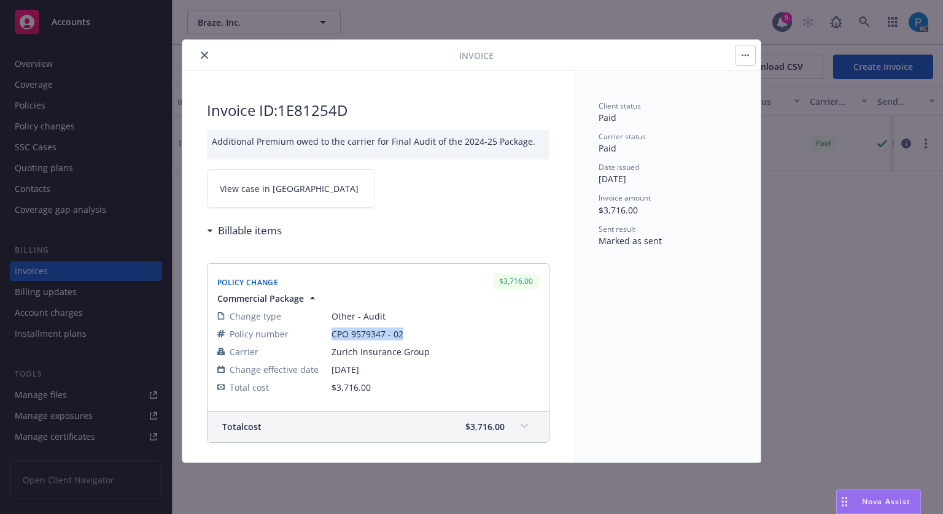
click at [306, 184] on link "View case in [GEOGRAPHIC_DATA]" at bounding box center [291, 188] width 168 height 39
drag, startPoint x: 351, startPoint y: 110, endPoint x: 285, endPoint y: 107, distance: 66.4
click at [285, 107] on h2 "Invoice ID: 1E81254D" at bounding box center [378, 111] width 343 height 20
copy h2 "1E81254D"
